Goal: Information Seeking & Learning: Check status

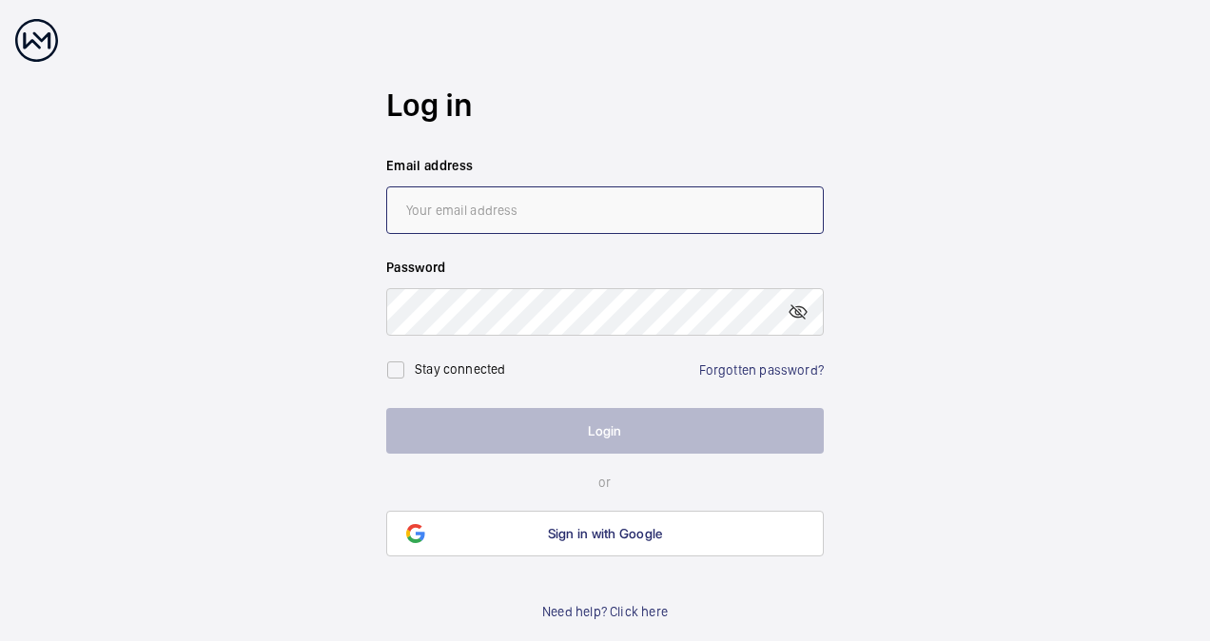
type input "[EMAIL_ADDRESS][DOMAIN_NAME]"
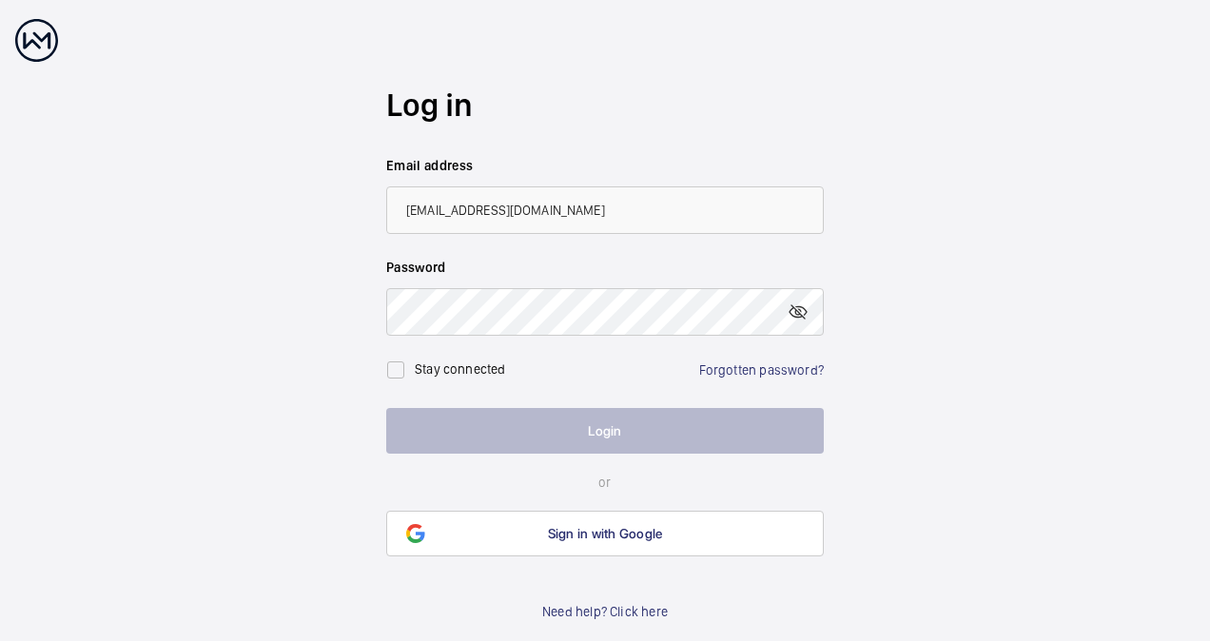
click at [557, 439] on button "Login" at bounding box center [604, 431] width 437 height 46
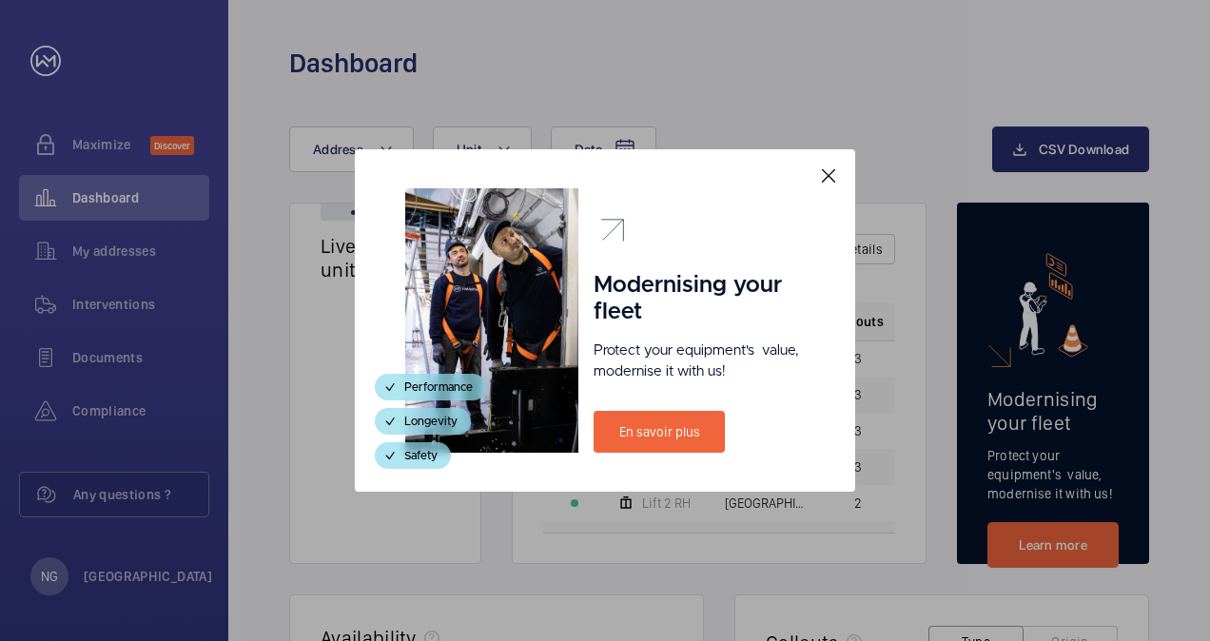
click at [831, 180] on mat-icon at bounding box center [828, 175] width 23 height 23
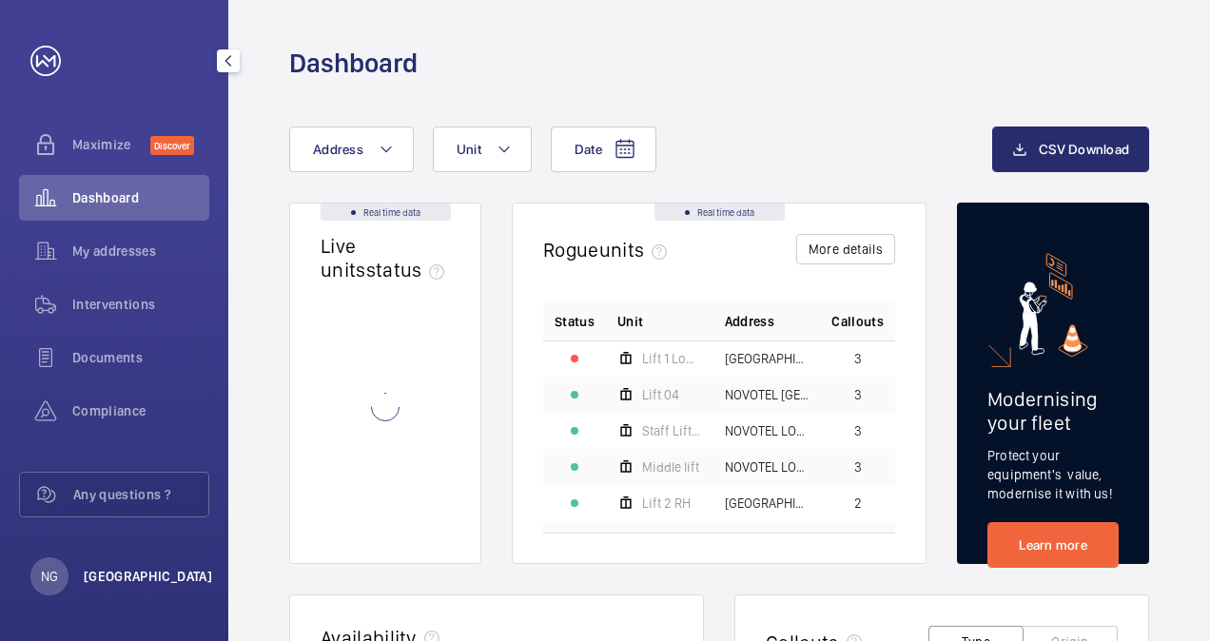
click at [114, 580] on p "[GEOGRAPHIC_DATA]" at bounding box center [148, 576] width 128 height 19
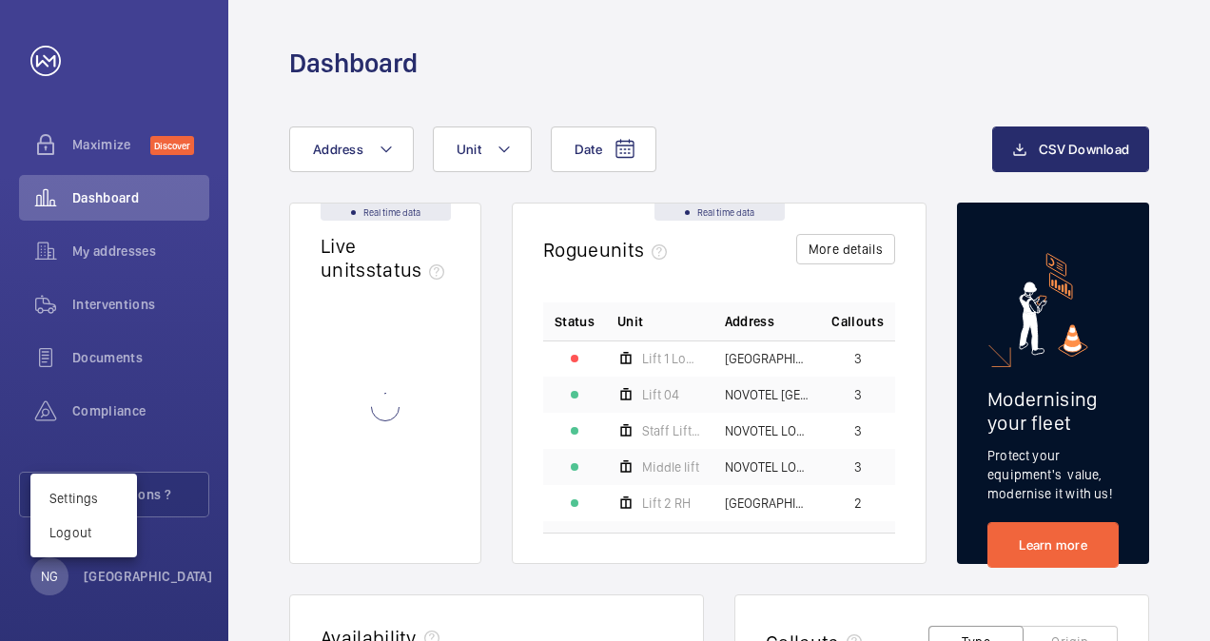
click at [755, 78] on div at bounding box center [605, 320] width 1210 height 641
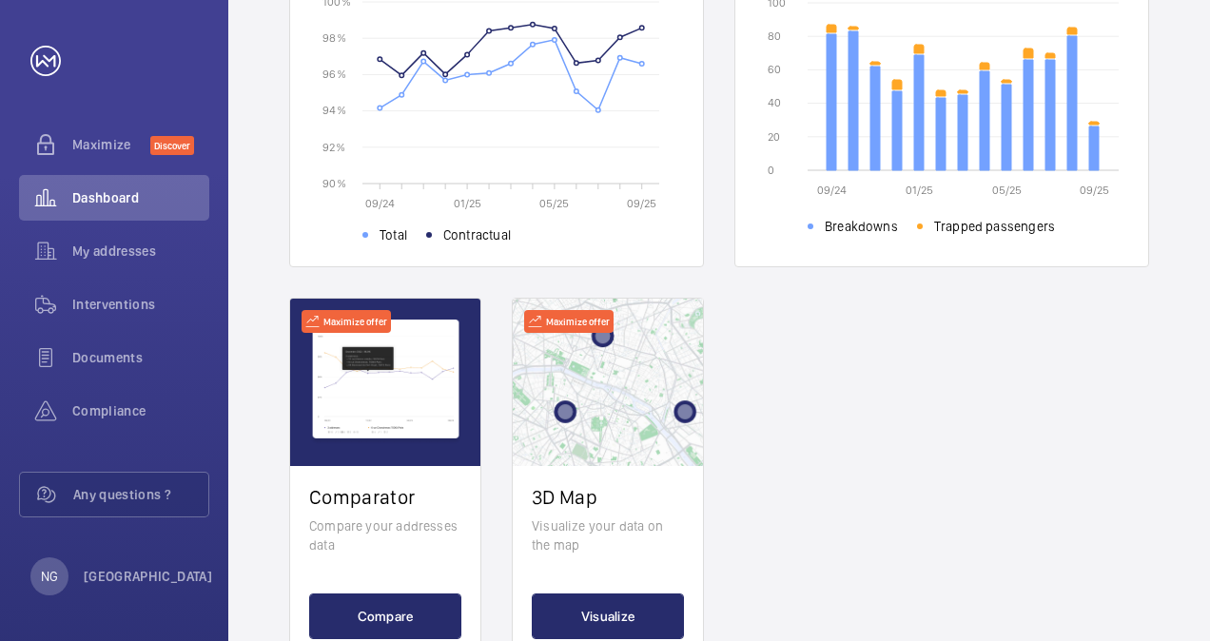
scroll to position [752, 0]
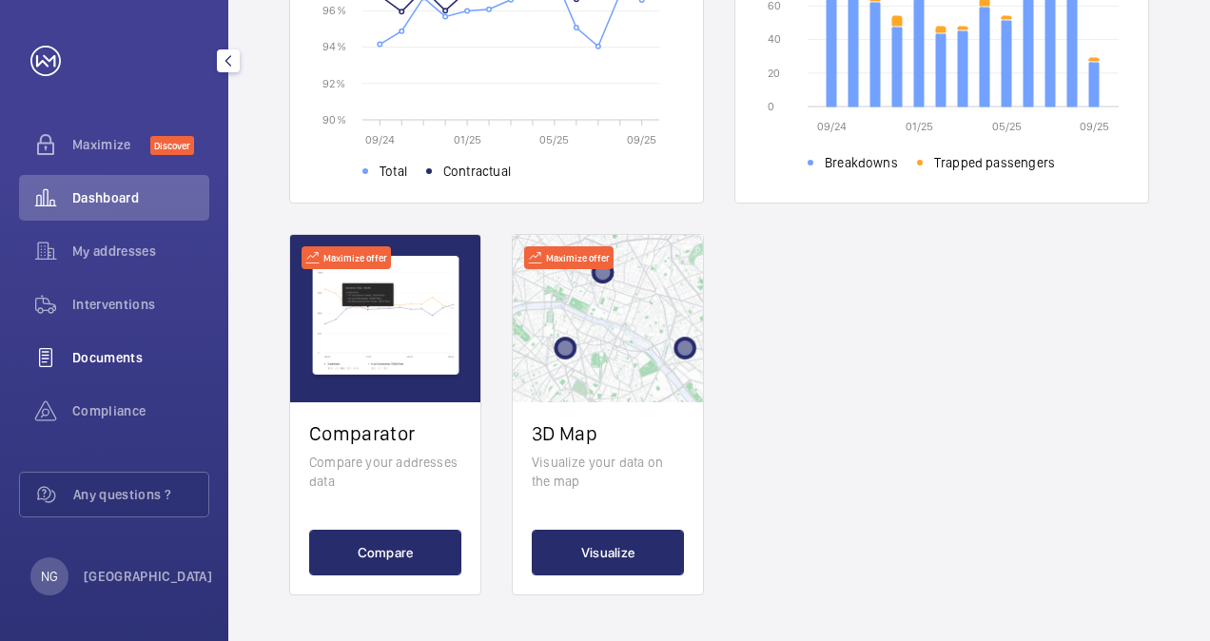
click at [94, 357] on span "Documents" at bounding box center [140, 357] width 137 height 19
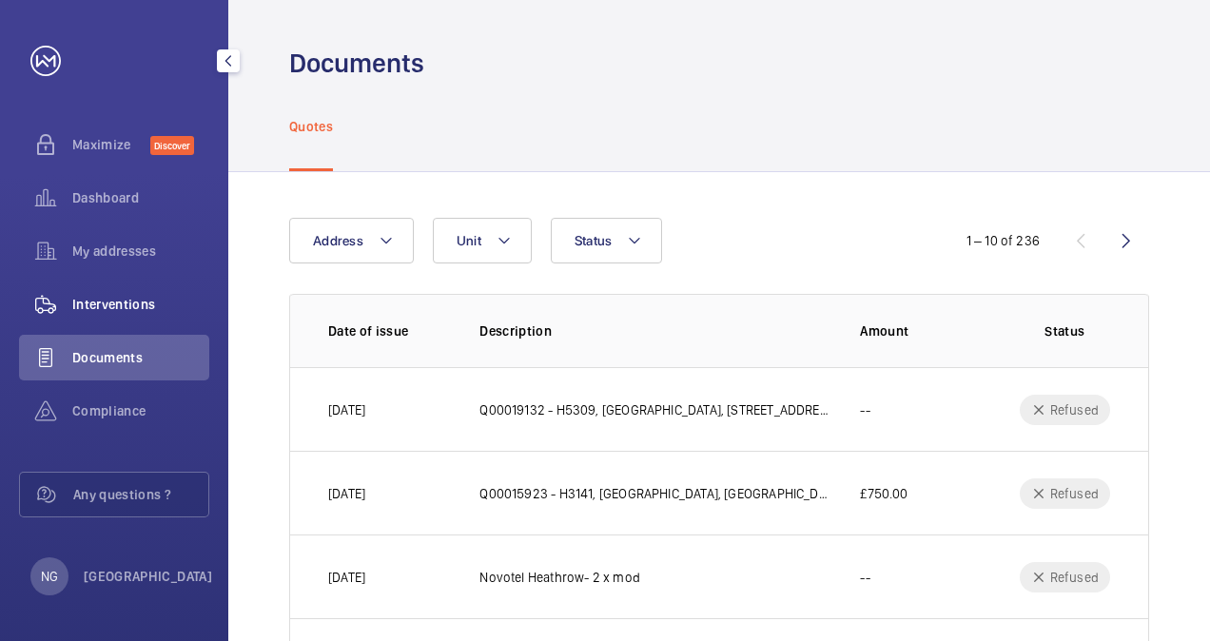
click at [70, 290] on wm-front-icon-button at bounding box center [45, 304] width 53 height 46
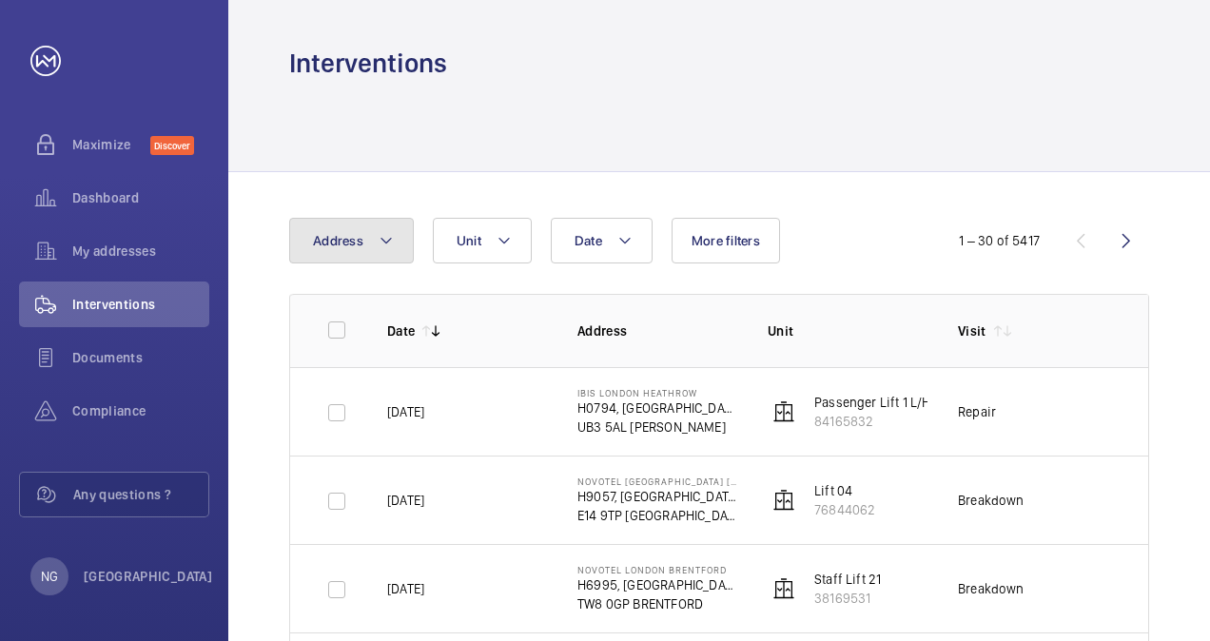
click at [389, 243] on mat-icon at bounding box center [385, 240] width 15 height 23
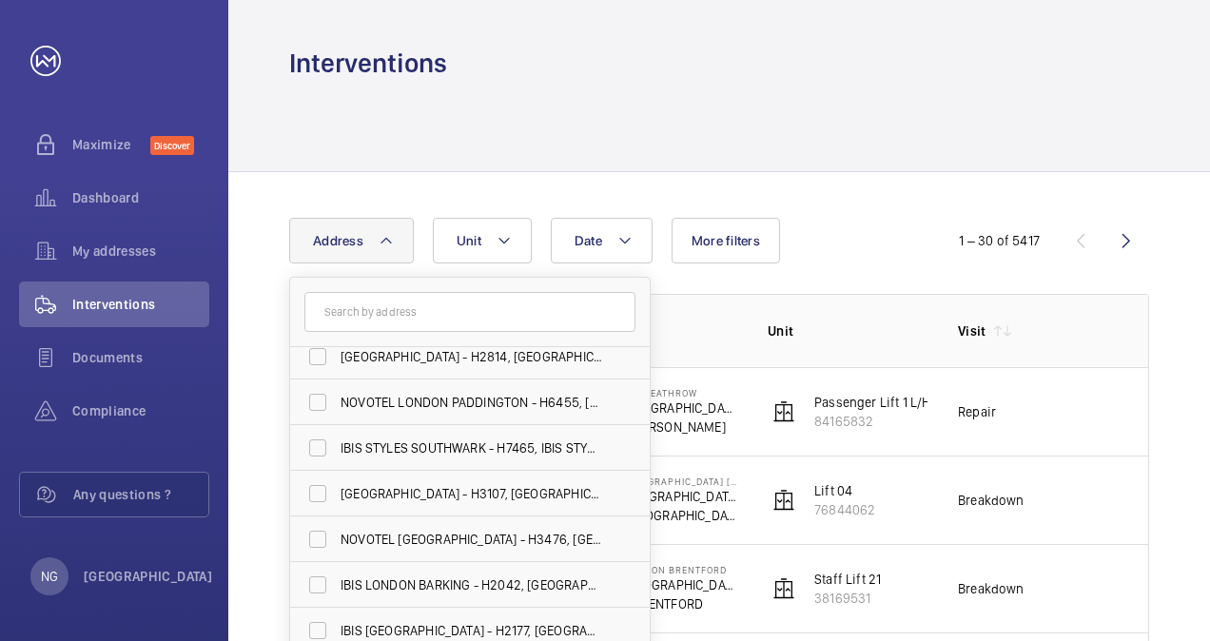
scroll to position [679, 0]
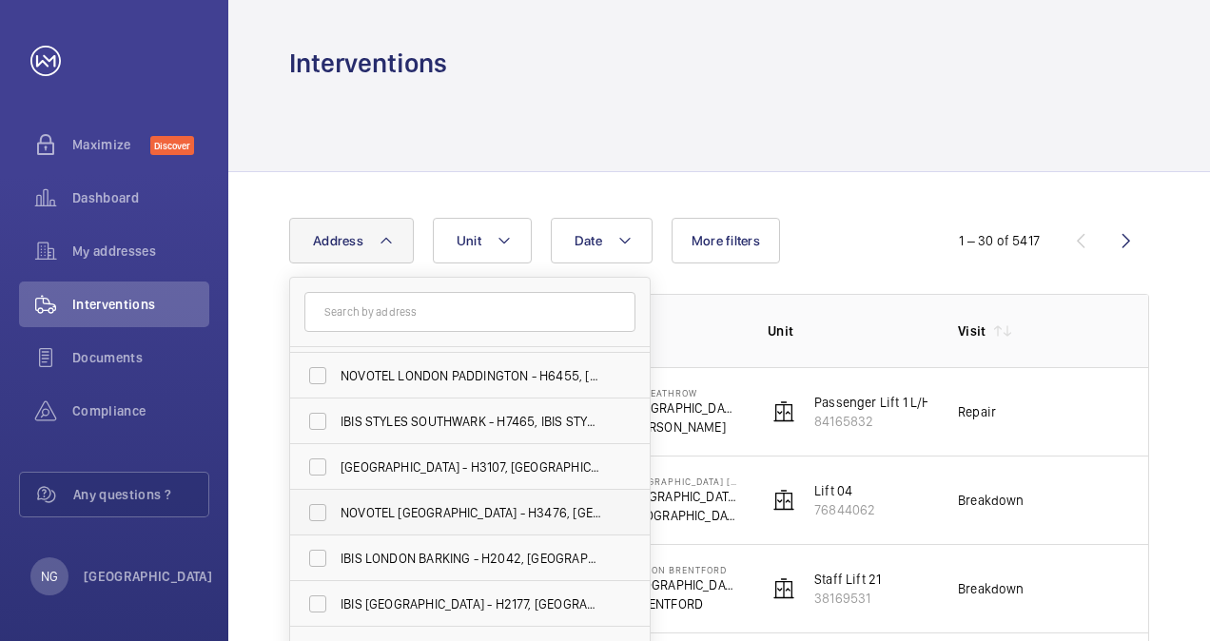
click at [417, 514] on span "NOVOTEL [GEOGRAPHIC_DATA] - H3476, [GEOGRAPHIC_DATA], [STREET_ADDRESS]" at bounding box center [470, 512] width 261 height 19
click at [337, 514] on input "NOVOTEL [GEOGRAPHIC_DATA] - H3476, [GEOGRAPHIC_DATA], [STREET_ADDRESS]" at bounding box center [318, 512] width 38 height 38
checkbox input "true"
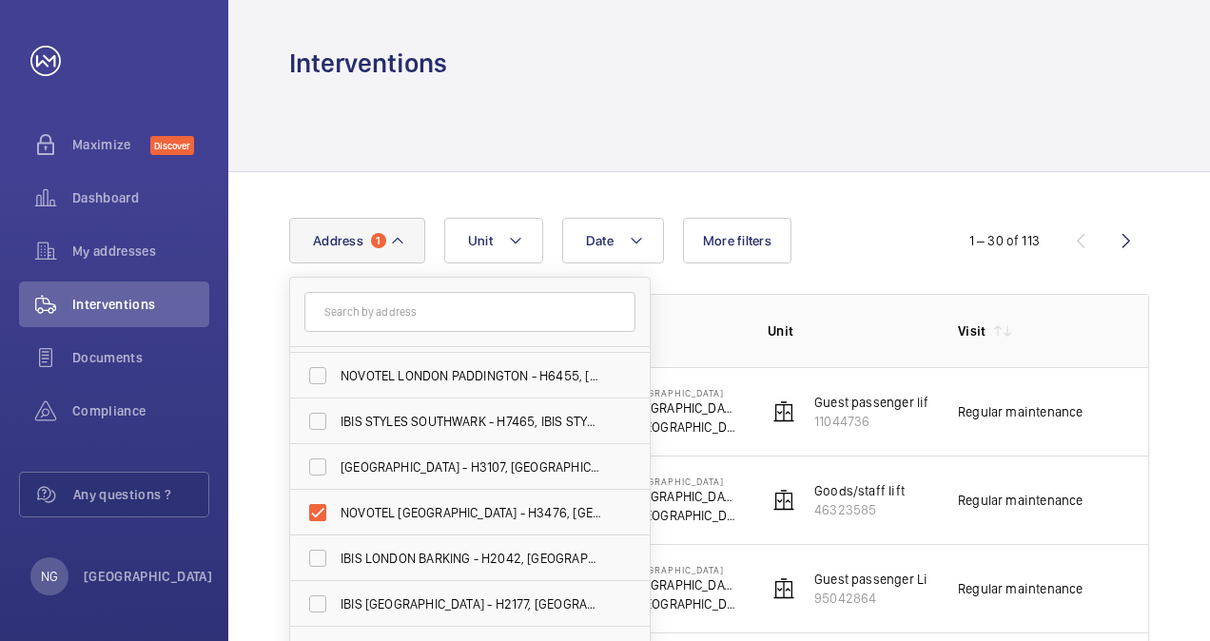
click at [423, 144] on div at bounding box center [719, 126] width 860 height 90
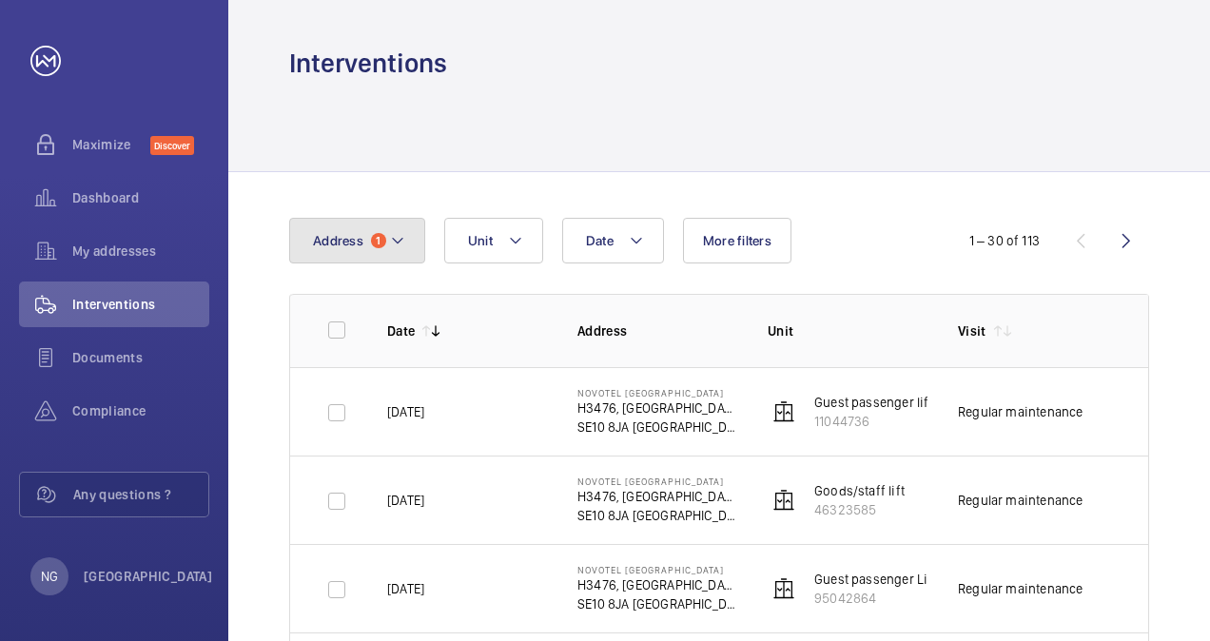
click at [377, 245] on span "1" at bounding box center [378, 240] width 15 height 15
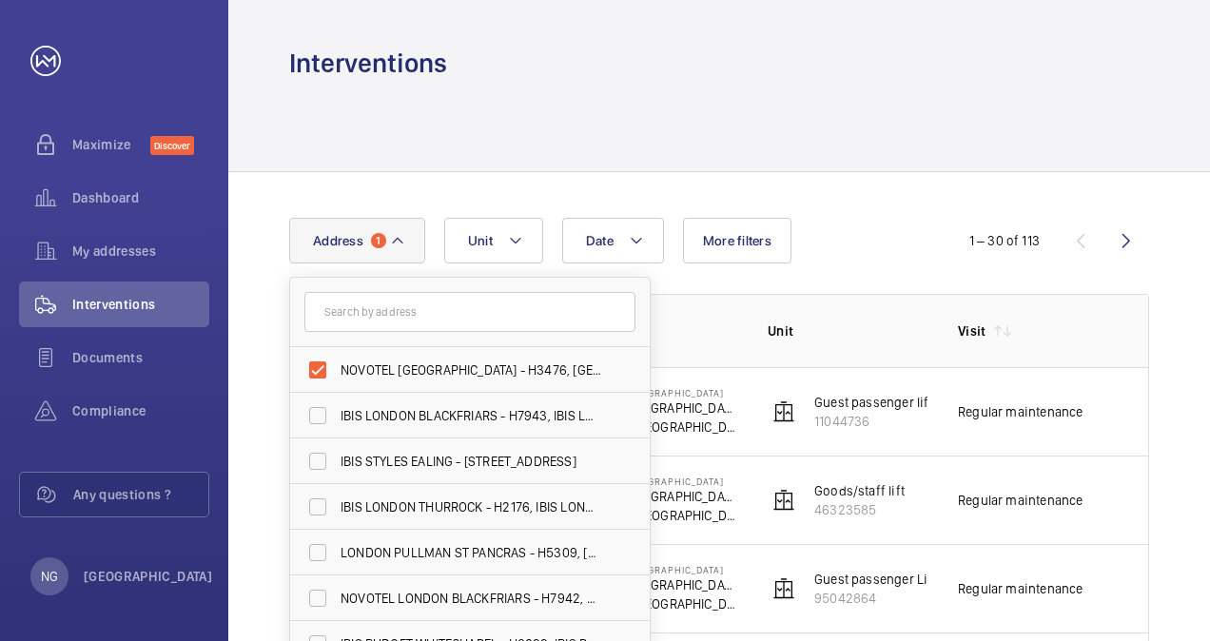
click at [435, 152] on div at bounding box center [719, 126] width 860 height 90
